Goal: Task Accomplishment & Management: Manage account settings

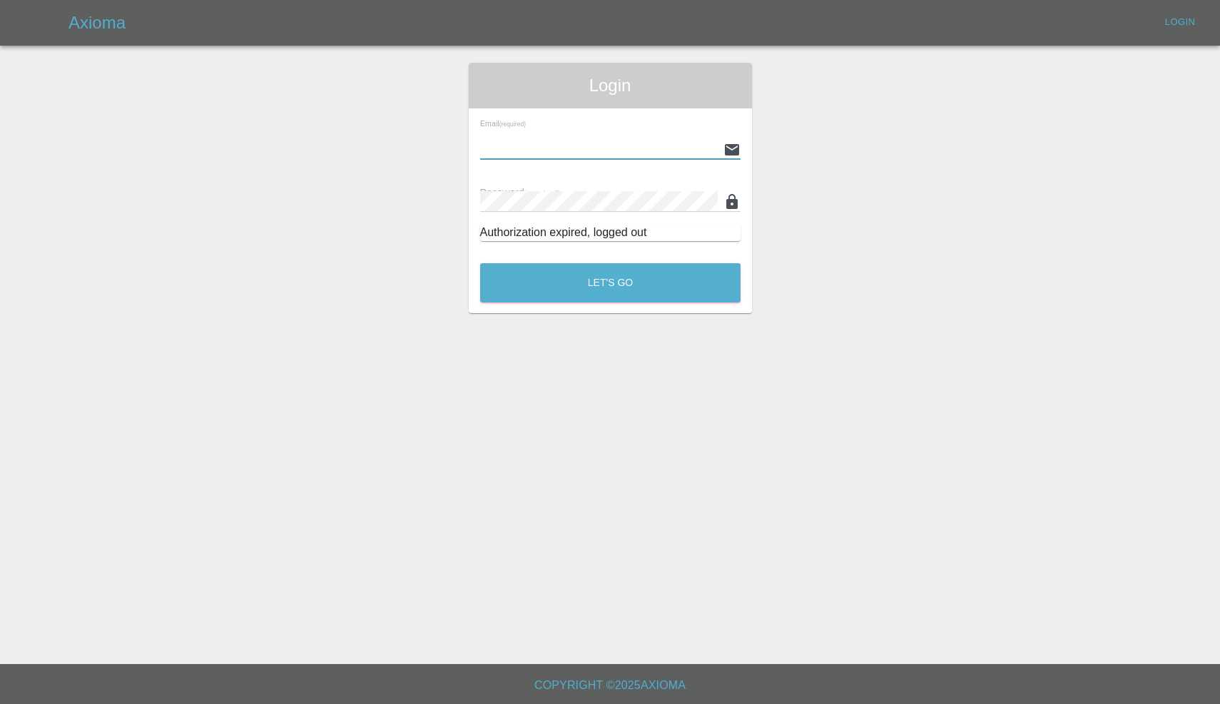
type input "[EMAIL_ADDRESS][DOMAIN_NAME]"
click at [610, 282] on button "Let's Go" at bounding box center [610, 282] width 260 height 39
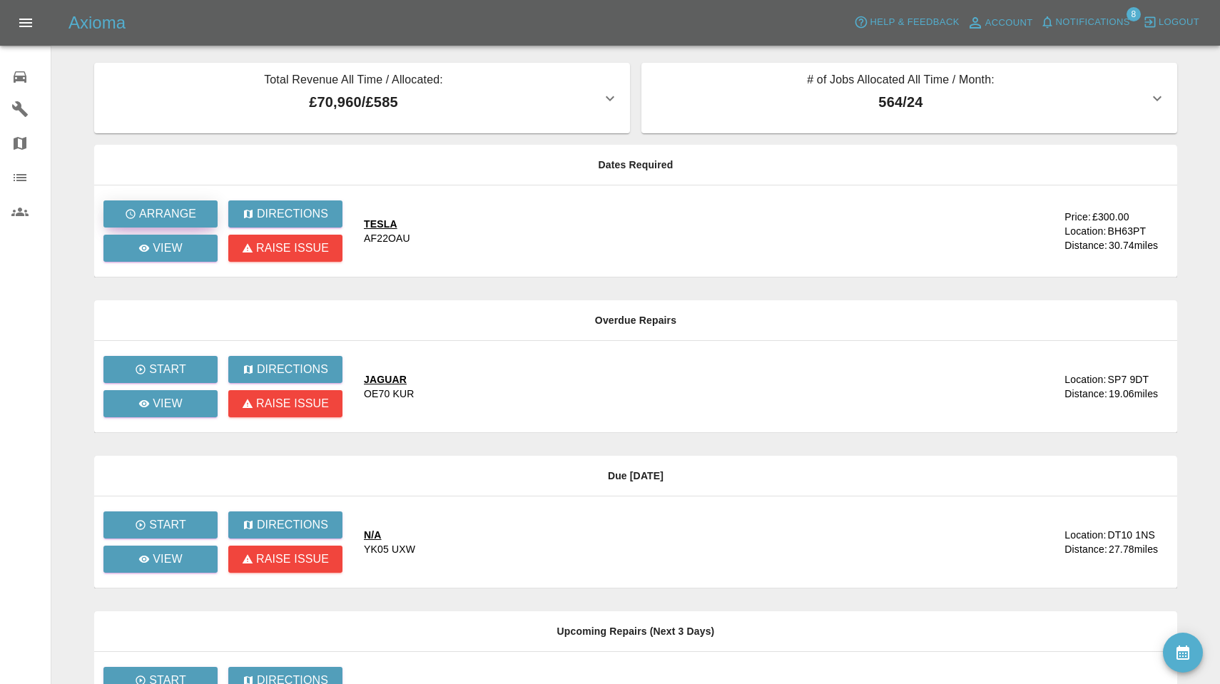
click at [192, 214] on p "Arrange" at bounding box center [167, 213] width 57 height 17
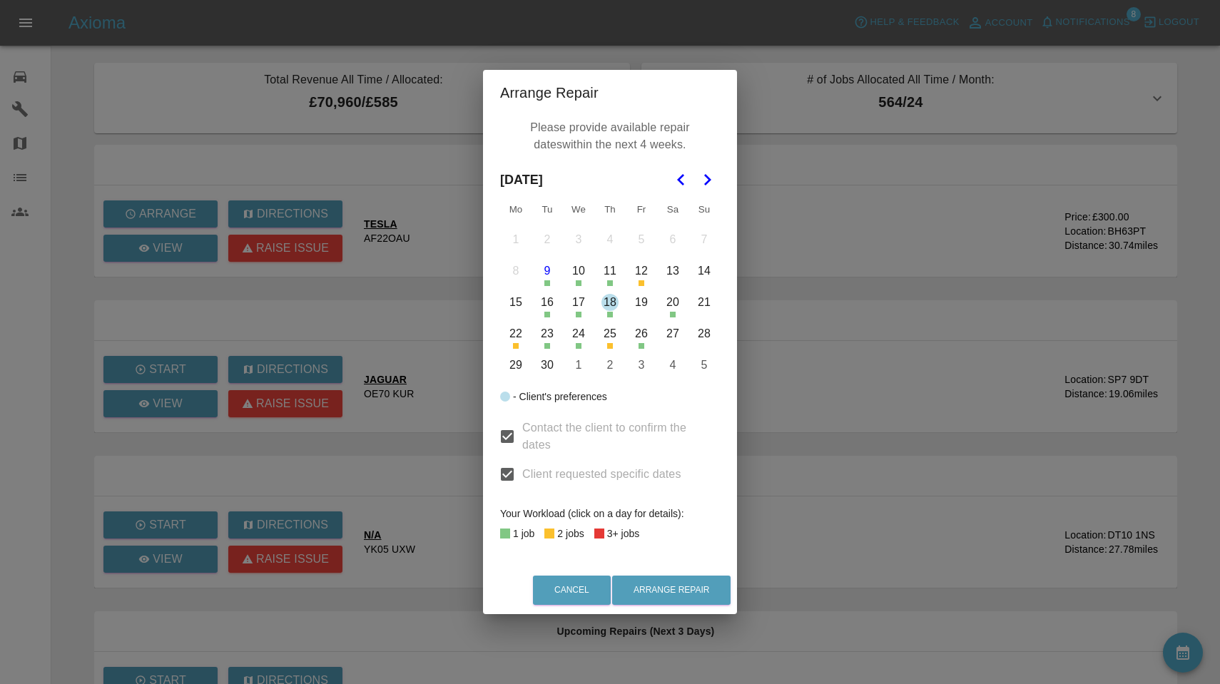
click at [610, 273] on button "11" at bounding box center [610, 271] width 30 height 30
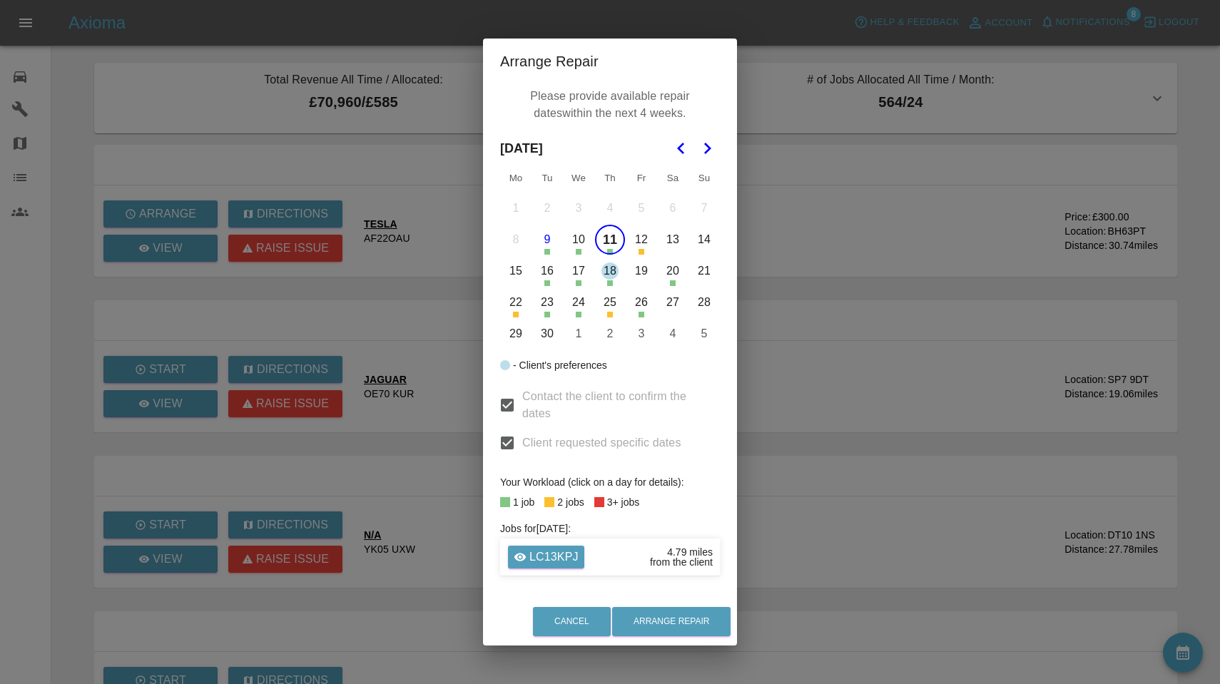
click at [552, 269] on button "16" at bounding box center [547, 271] width 30 height 30
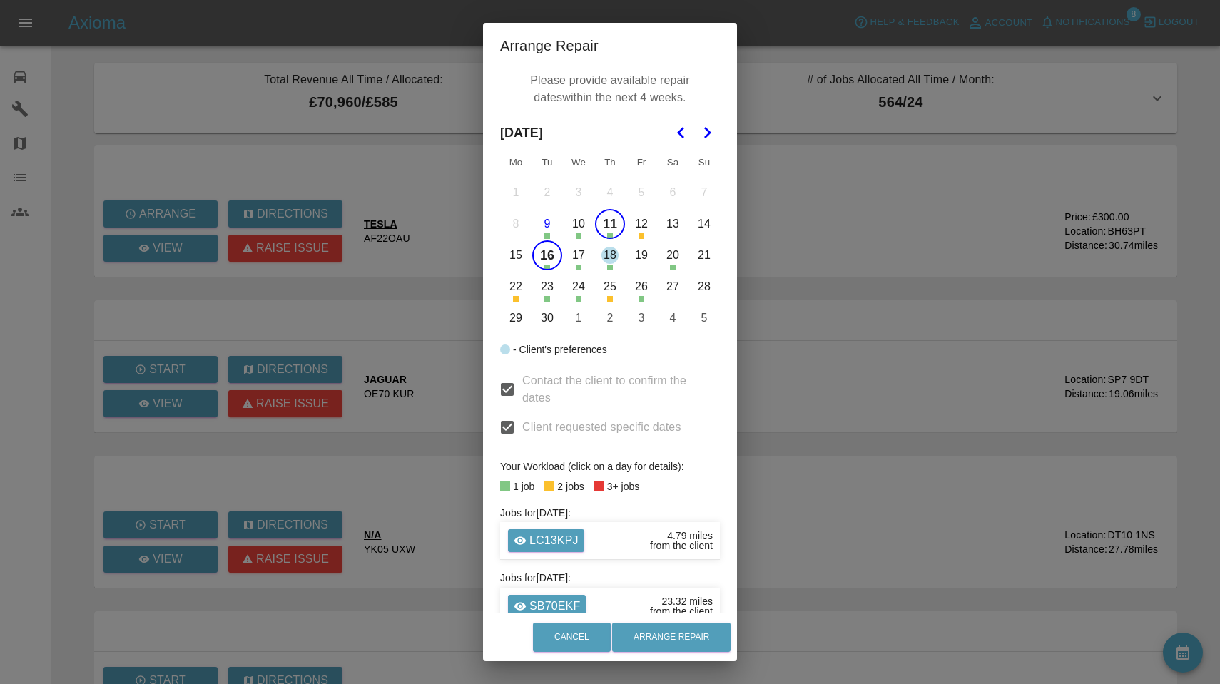
click at [609, 258] on button "18" at bounding box center [610, 255] width 30 height 30
click at [640, 256] on button "19" at bounding box center [641, 255] width 30 height 30
click at [548, 285] on button "23" at bounding box center [547, 287] width 30 height 30
click at [580, 285] on button "24" at bounding box center [578, 287] width 30 height 30
click at [643, 283] on button "26" at bounding box center [641, 287] width 30 height 30
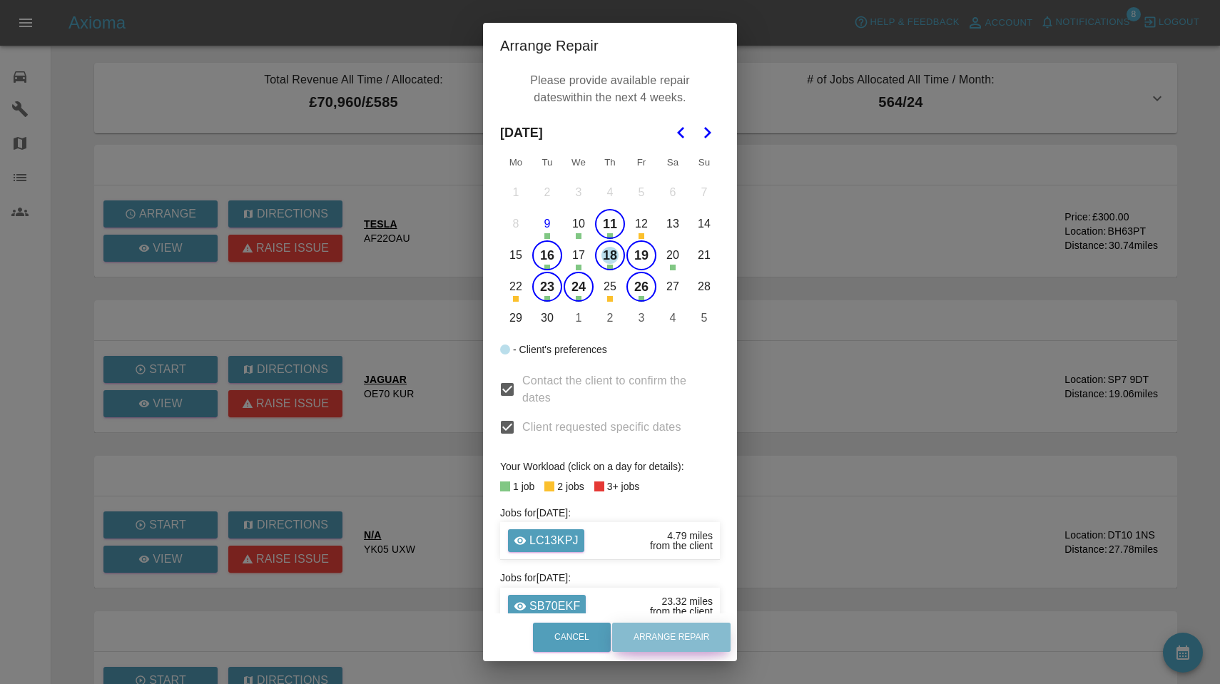
click at [668, 639] on button "Arrange Repair" at bounding box center [671, 637] width 118 height 29
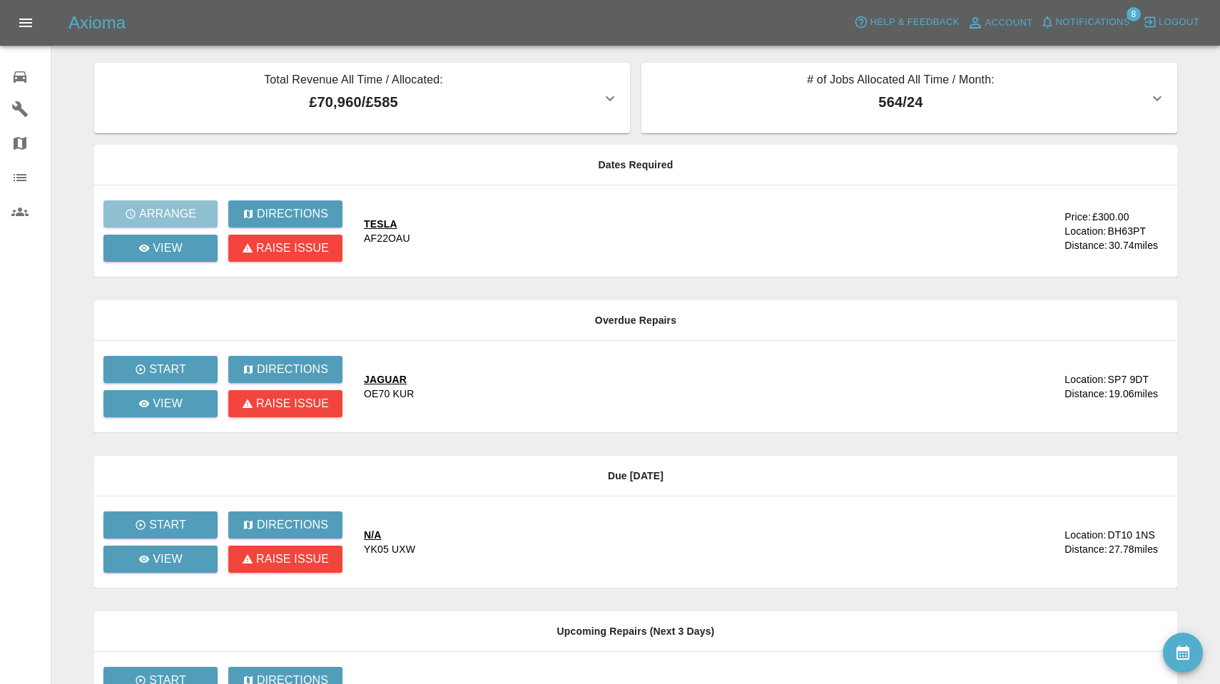
click at [1077, 20] on span "Notifications" at bounding box center [1093, 22] width 74 height 16
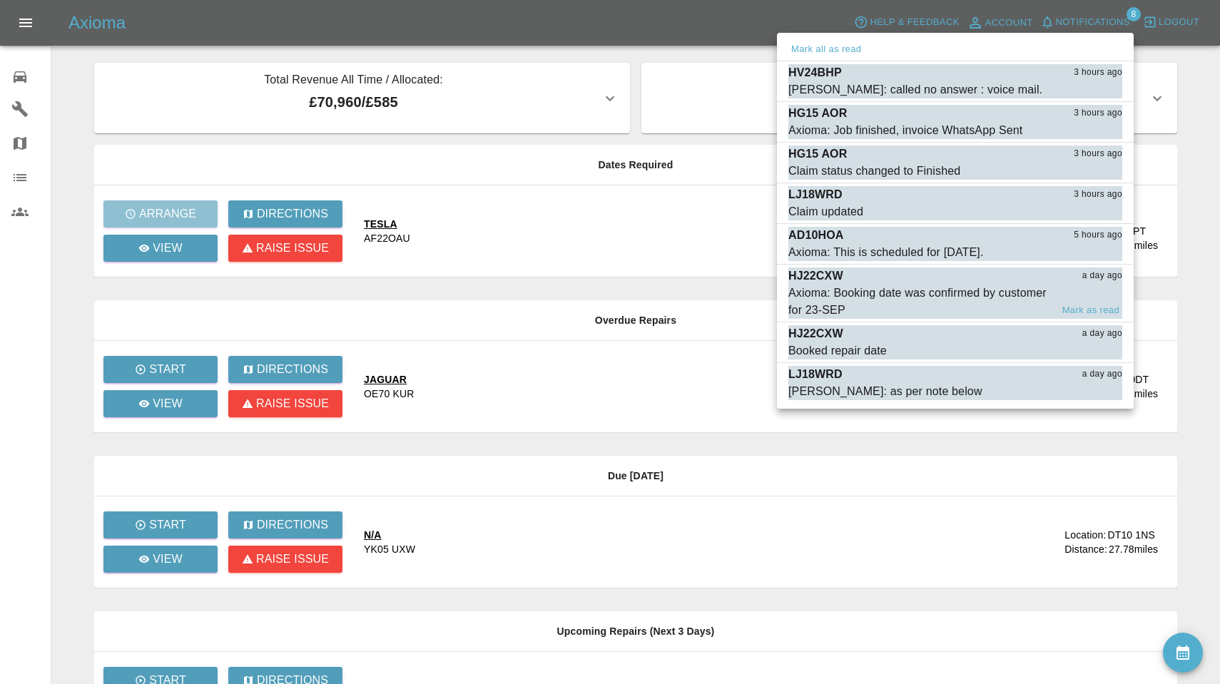
click at [866, 295] on div "Axioma: Booking date was confirmed by customer for 23-SEP" at bounding box center [919, 302] width 262 height 34
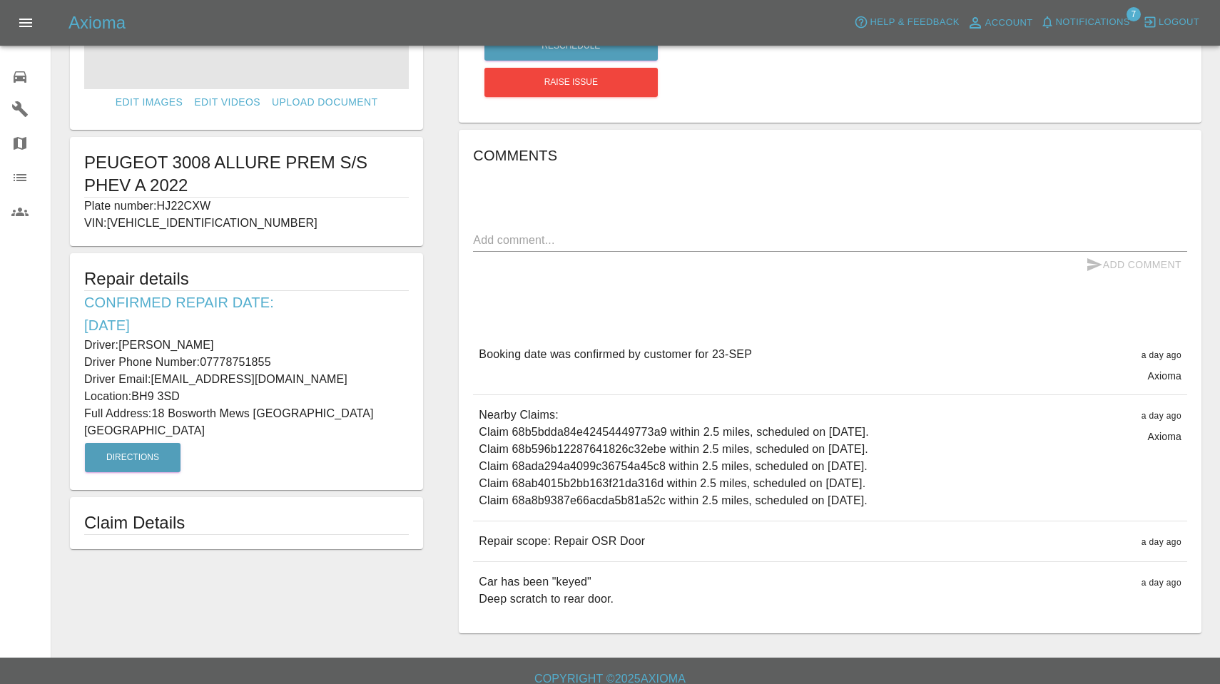
scroll to position [175, 0]
drag, startPoint x: 161, startPoint y: 202, endPoint x: 223, endPoint y: 203, distance: 61.3
click at [223, 203] on p "Plate number: HJ22CXW" at bounding box center [246, 204] width 324 height 17
copy p "HJ22CXW"
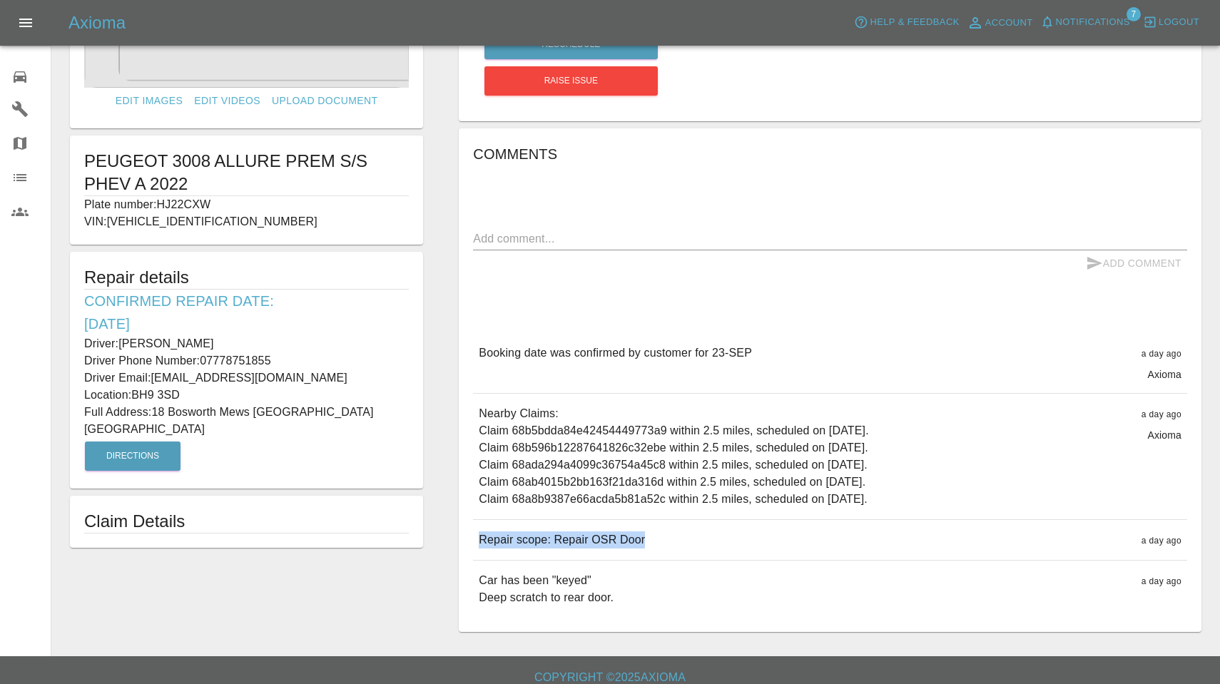
drag, startPoint x: 480, startPoint y: 535, endPoint x: 725, endPoint y: 545, distance: 245.5
click at [725, 545] on div "Repair scope: Repair OSR Door a day ago" at bounding box center [830, 540] width 714 height 40
copy p "Repair scope: Repair OSR Door"
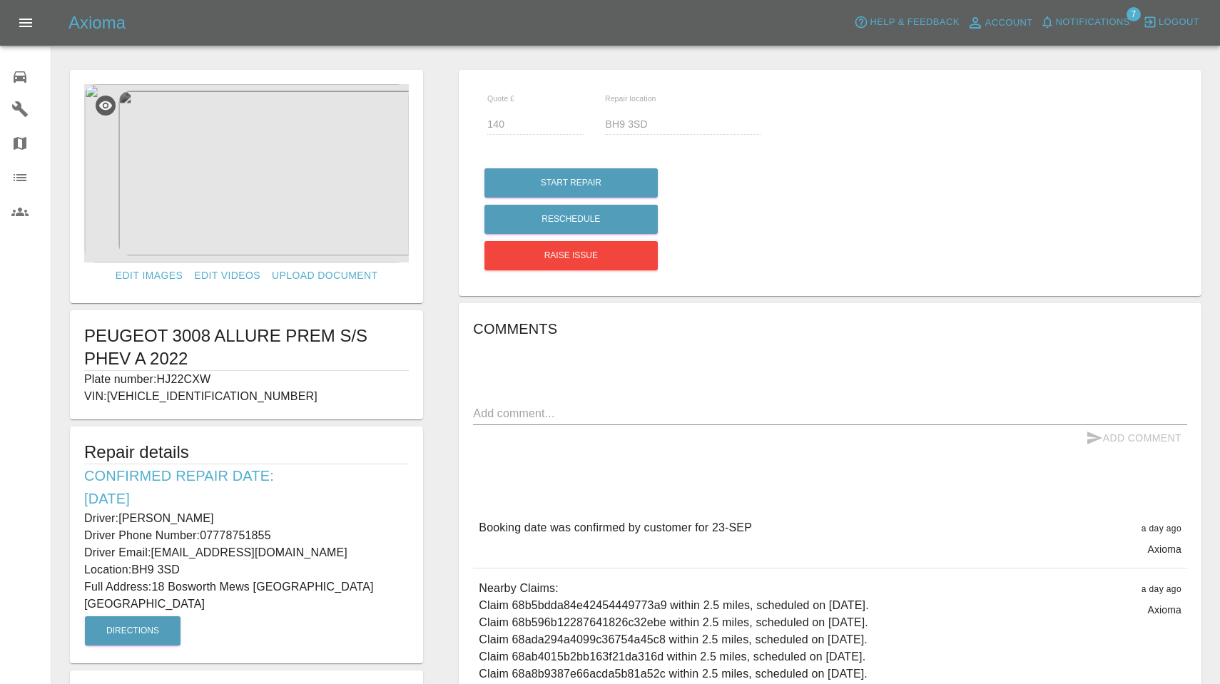
scroll to position [0, 0]
drag, startPoint x: 124, startPoint y: 513, endPoint x: 228, endPoint y: 516, distance: 103.4
click at [228, 516] on p "Driver: [PERSON_NAME]" at bounding box center [246, 518] width 324 height 17
copy p "[PERSON_NAME]"
drag, startPoint x: 203, startPoint y: 535, endPoint x: 293, endPoint y: 533, distance: 89.9
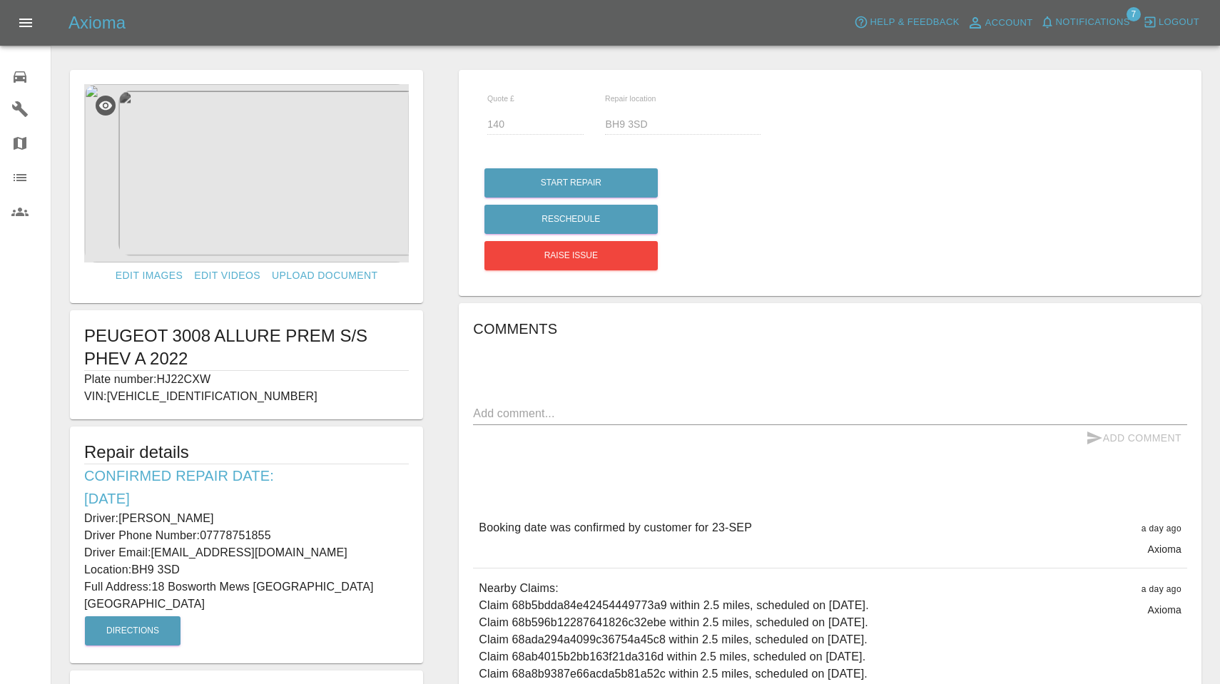
click at [293, 533] on p "Driver Phone Number: [PHONE_NUMBER]" at bounding box center [246, 535] width 324 height 17
copy p "07778751855"
drag, startPoint x: 157, startPoint y: 583, endPoint x: 252, endPoint y: 584, distance: 94.9
click at [252, 584] on p "Full Address: [STREET_ADDRESS]" at bounding box center [246, 595] width 324 height 34
copy p "18 Bosworth Mews"
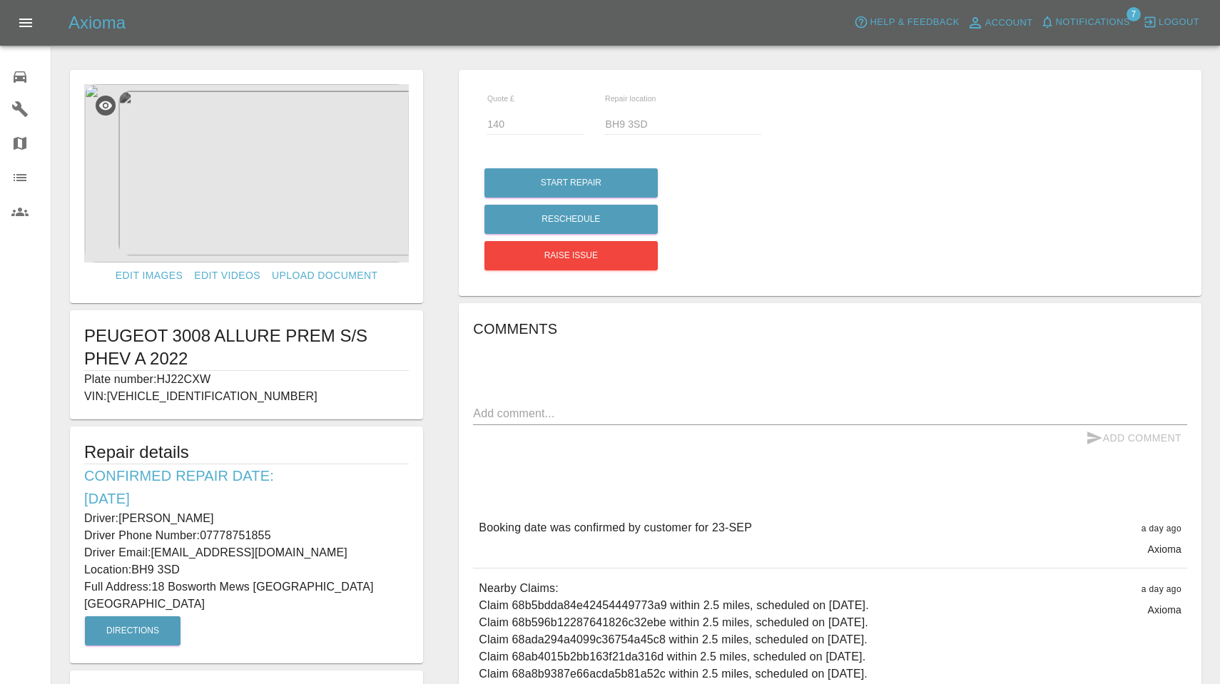
drag, startPoint x: 136, startPoint y: 568, endPoint x: 205, endPoint y: 569, distance: 69.2
click at [205, 569] on p "Location: BH9 3SD" at bounding box center [246, 569] width 324 height 17
copy p "BH9 3SD"
click at [264, 169] on img at bounding box center [246, 173] width 324 height 178
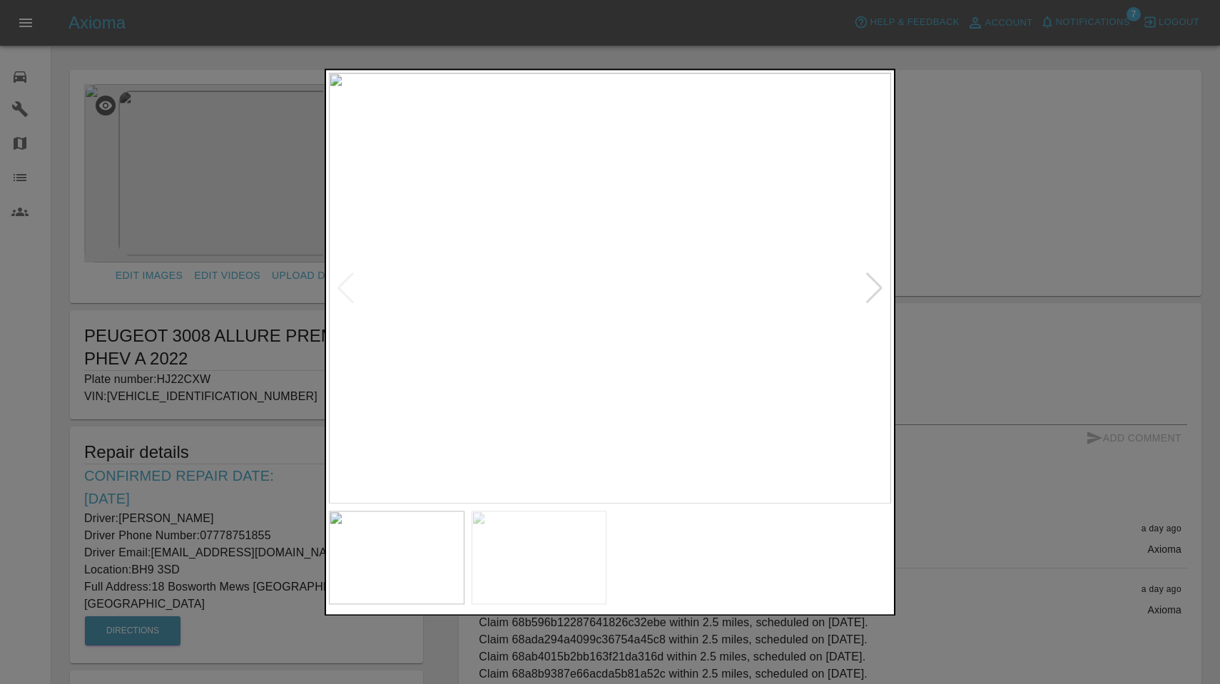
click at [874, 282] on div at bounding box center [873, 287] width 19 height 31
click at [1120, 38] on div at bounding box center [610, 342] width 1220 height 684
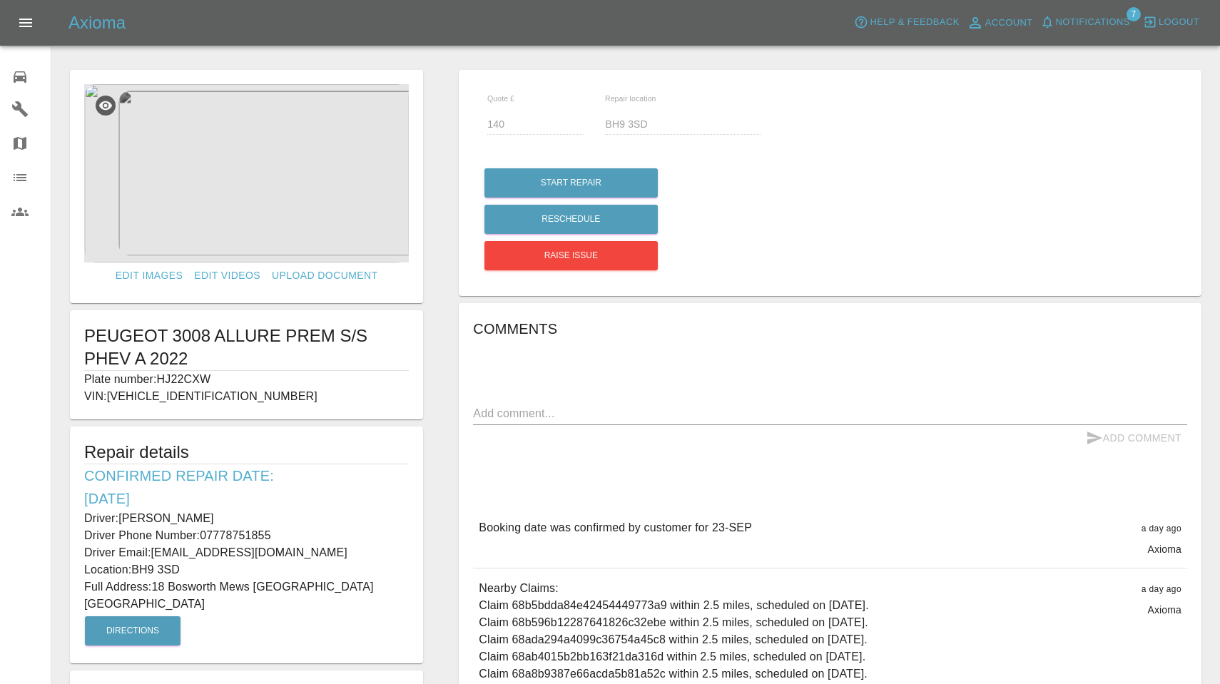
click at [1096, 18] on span "Notifications" at bounding box center [1093, 22] width 74 height 16
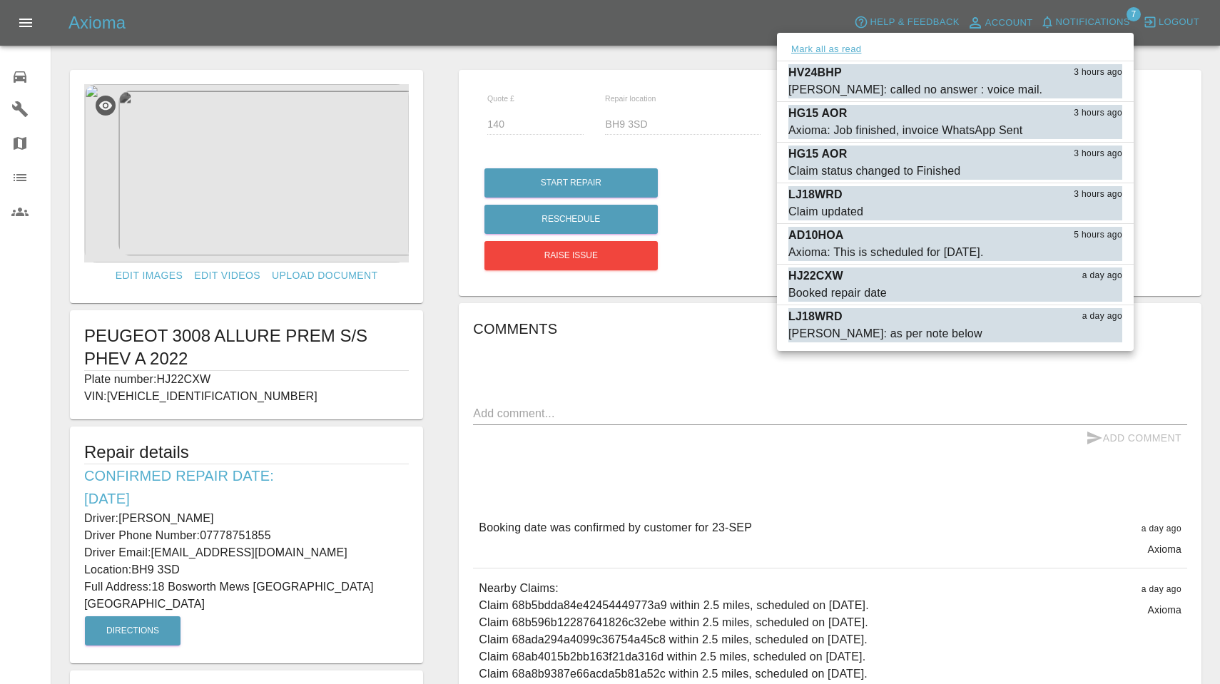
click at [842, 51] on button "Mark all as read" at bounding box center [826, 49] width 76 height 16
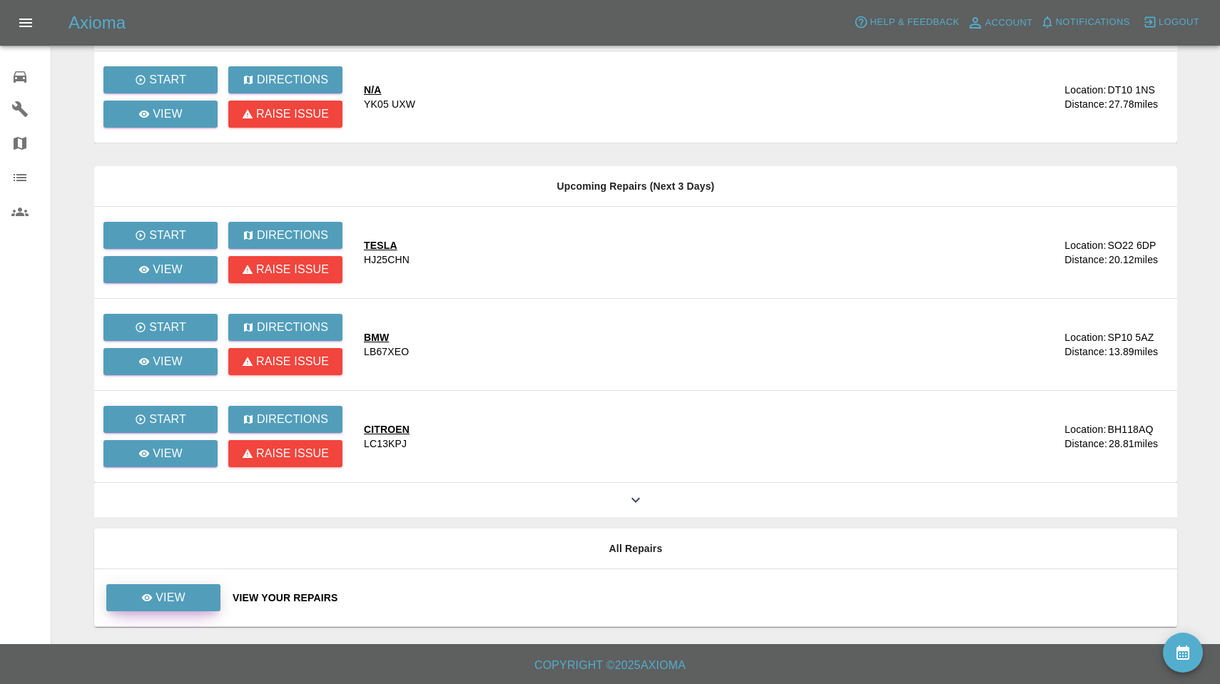
scroll to position [290, 0]
click at [170, 601] on p "View" at bounding box center [170, 597] width 30 height 17
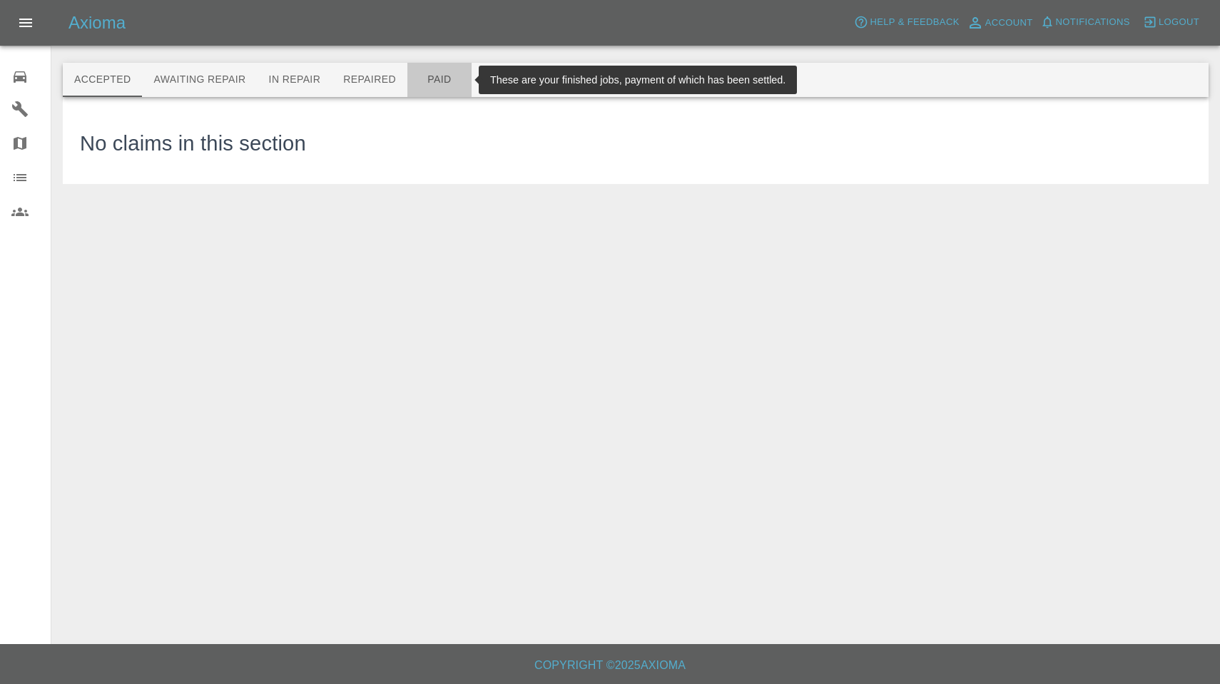
click at [439, 73] on button "Paid" at bounding box center [439, 80] width 64 height 34
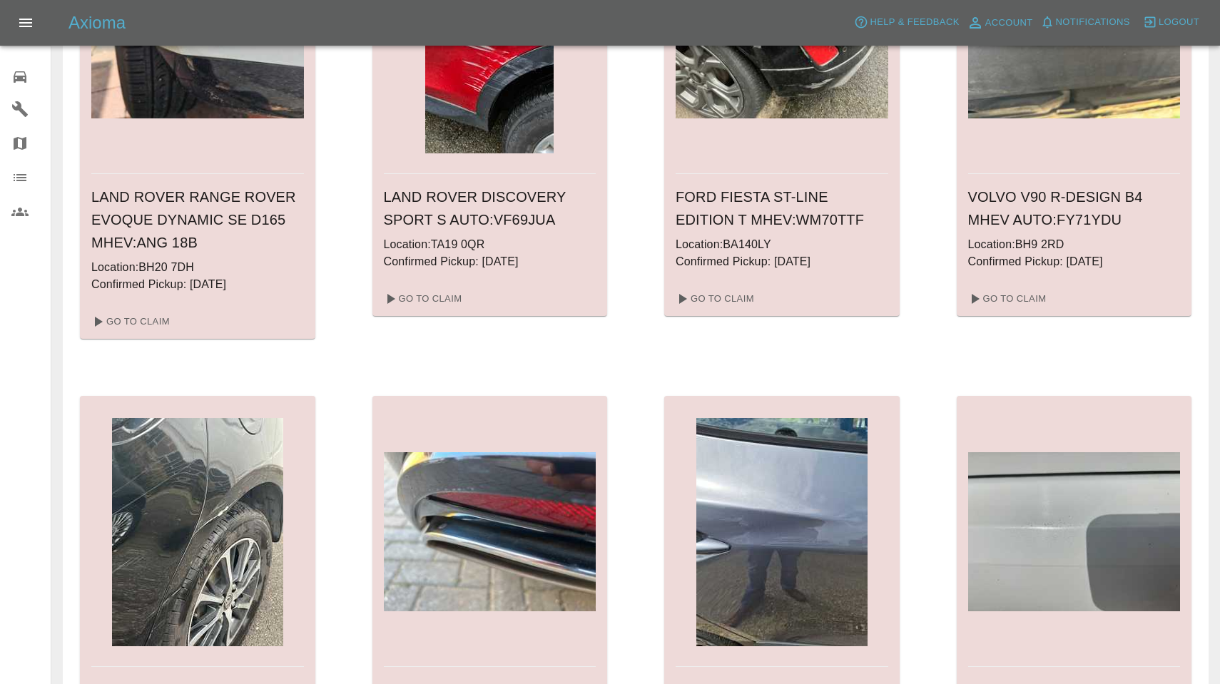
scroll to position [1615, 0]
